Goal: Transaction & Acquisition: Purchase product/service

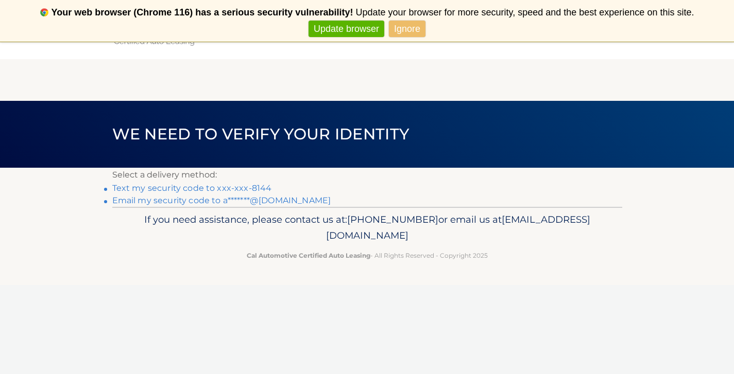
click at [254, 186] on link "Text my security code to xxx-xxx-8144" at bounding box center [192, 188] width 160 height 10
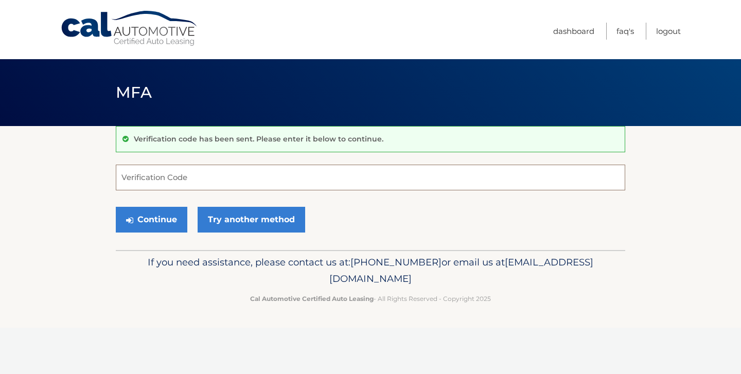
click at [254, 186] on input "Verification Code" at bounding box center [371, 178] width 510 height 26
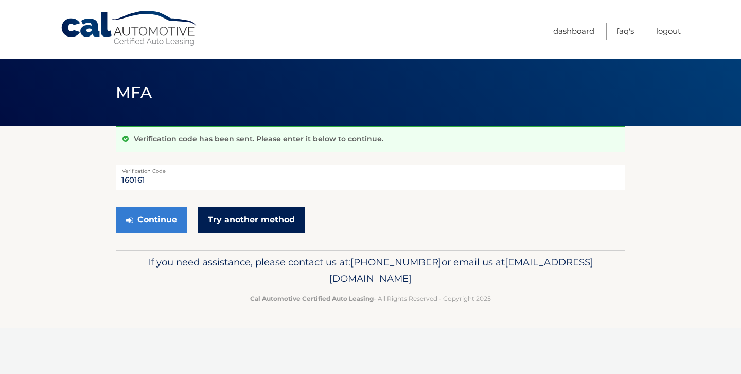
type input "160161"
click at [267, 221] on link "Try another method" at bounding box center [252, 220] width 108 height 26
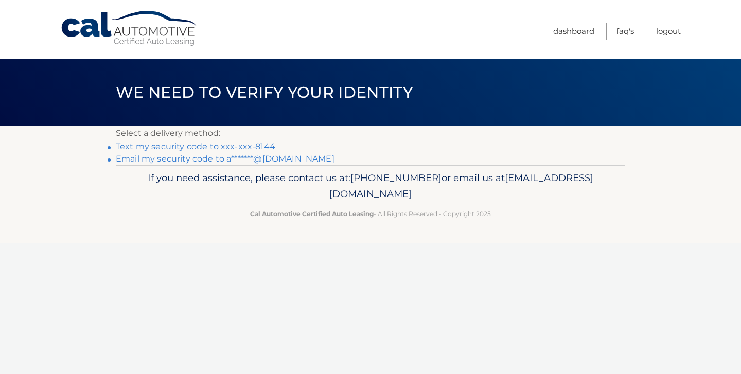
click at [248, 145] on link "Text my security code to xxx-xxx-8144" at bounding box center [196, 147] width 160 height 10
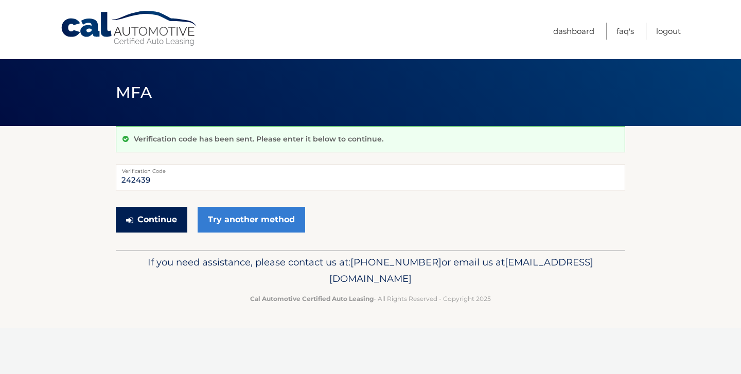
type input "242439"
click at [137, 221] on button "Continue" at bounding box center [152, 220] width 72 height 26
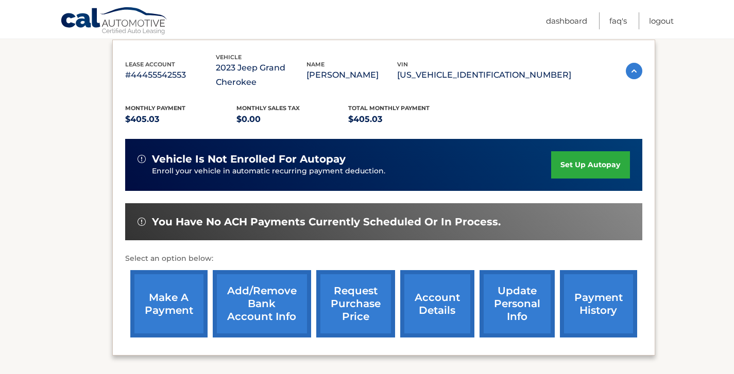
scroll to position [200, 0]
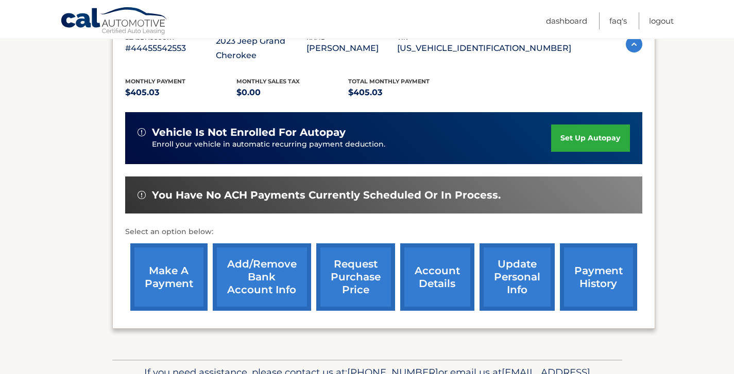
click at [146, 273] on link "make a payment" at bounding box center [168, 276] width 77 height 67
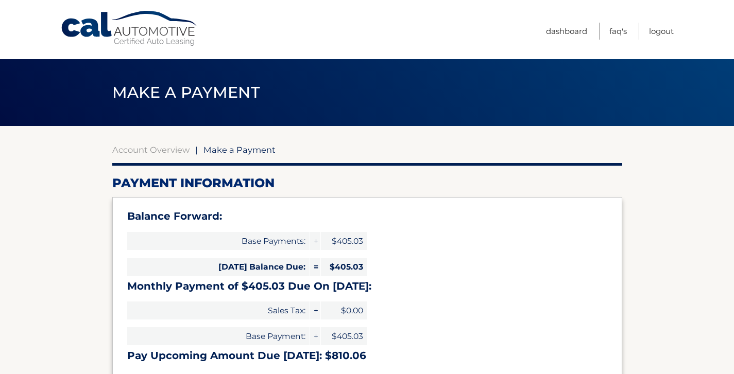
select select "ZDM2OTZkYmUtNTdjZC00OTM4LTg2MjQtOWJlM2EyYTQzN2Yw"
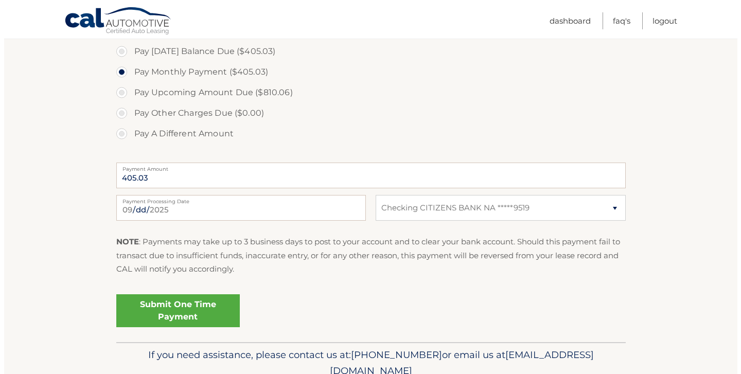
scroll to position [360, 0]
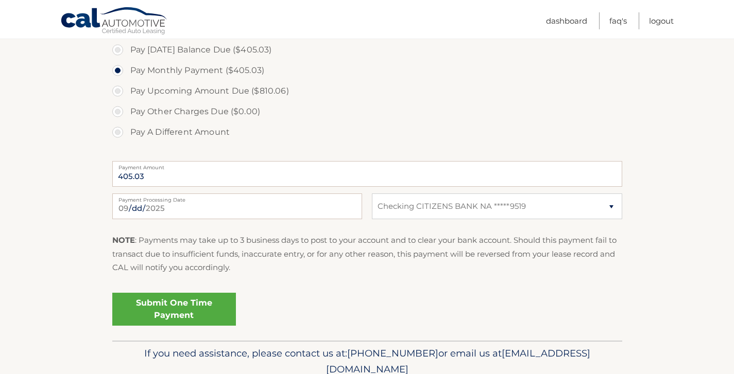
click at [215, 304] on link "Submit One Time Payment" at bounding box center [174, 309] width 124 height 33
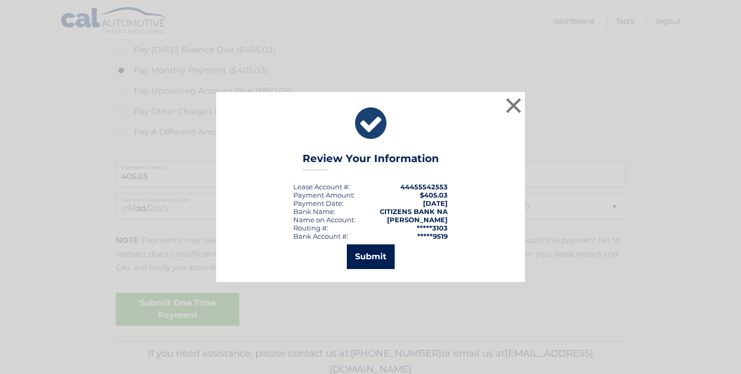
click at [380, 259] on button "Submit" at bounding box center [371, 257] width 48 height 25
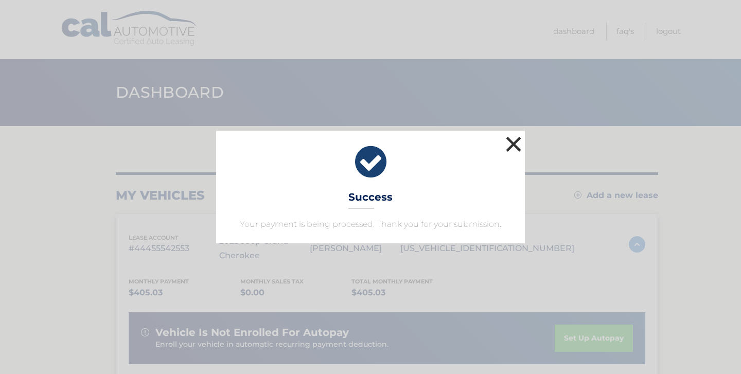
click at [522, 146] on button "×" at bounding box center [513, 144] width 21 height 21
